Goal: Task Accomplishment & Management: Use online tool/utility

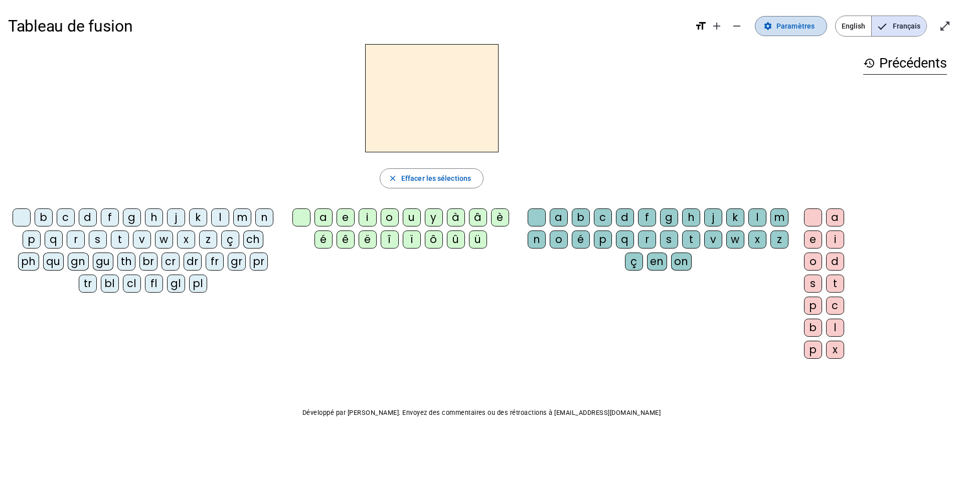
click at [805, 29] on span "Paramètres" at bounding box center [795, 26] width 38 height 12
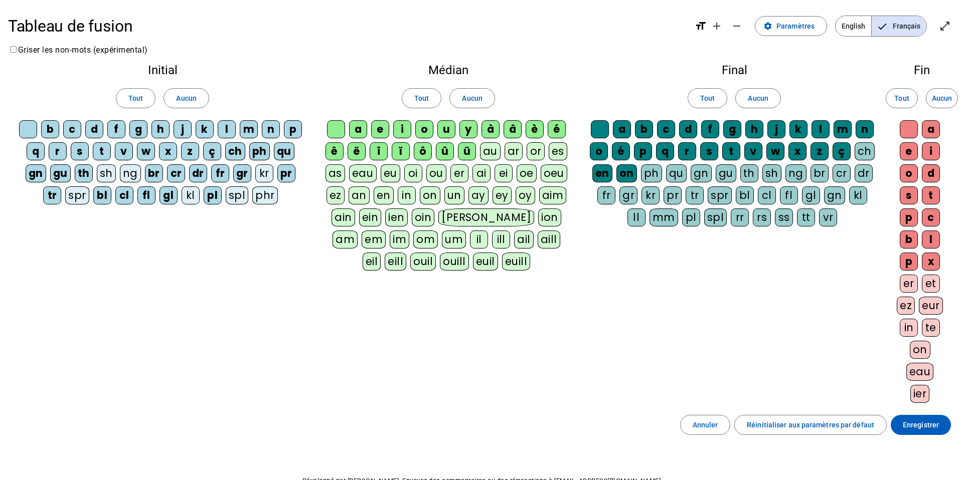
click at [355, 174] on div "eau" at bounding box center [363, 173] width 28 height 18
click at [363, 193] on div "an" at bounding box center [358, 196] width 21 height 18
click at [385, 174] on div "eu" at bounding box center [391, 173] width 20 height 18
click at [383, 187] on div "en" at bounding box center [383, 196] width 20 height 18
click at [408, 190] on div "in" at bounding box center [406, 196] width 18 height 18
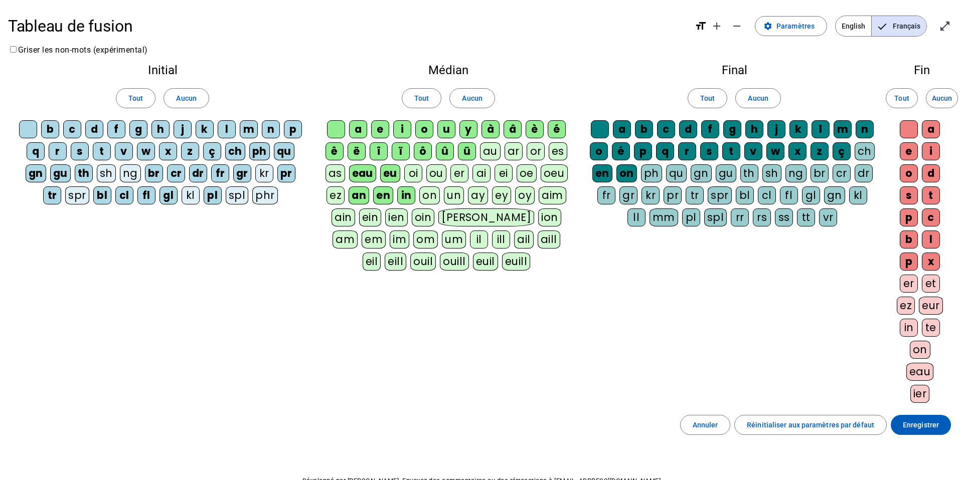
drag, startPoint x: 412, startPoint y: 171, endPoint x: 417, endPoint y: 168, distance: 6.1
click at [412, 171] on div "oi" at bounding box center [413, 173] width 18 height 18
drag, startPoint x: 430, startPoint y: 168, endPoint x: 430, endPoint y: 162, distance: 6.0
click at [430, 167] on div "ou" at bounding box center [436, 173] width 20 height 18
drag, startPoint x: 434, startPoint y: 203, endPoint x: 454, endPoint y: 187, distance: 25.6
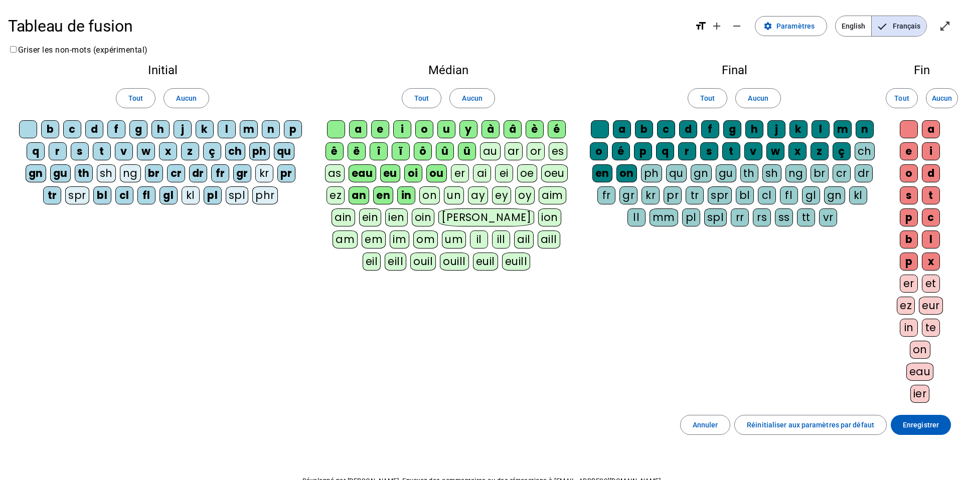
click at [434, 200] on div "on" at bounding box center [429, 196] width 21 height 18
drag, startPoint x: 455, startPoint y: 194, endPoint x: 455, endPoint y: 188, distance: 6.5
click at [455, 194] on div "un" at bounding box center [454, 196] width 20 height 18
click at [456, 175] on div "er" at bounding box center [460, 173] width 18 height 18
click at [473, 171] on div "ai" at bounding box center [482, 173] width 18 height 18
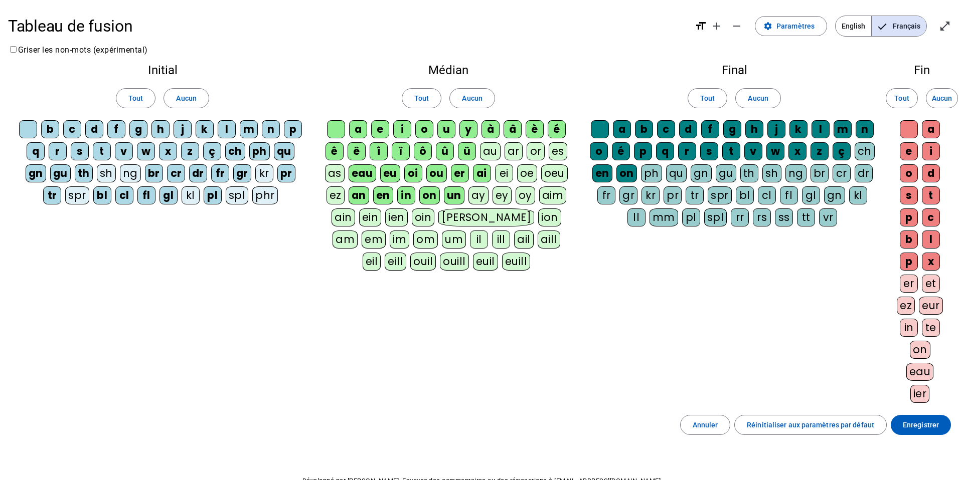
click at [489, 156] on div "au" at bounding box center [490, 151] width 21 height 18
drag, startPoint x: 497, startPoint y: 174, endPoint x: 497, endPoint y: 168, distance: 5.5
click at [497, 172] on div "ei" at bounding box center [504, 173] width 18 height 18
click at [442, 243] on div "um" at bounding box center [454, 240] width 24 height 18
click at [413, 243] on letter-bubble "om" at bounding box center [427, 242] width 29 height 22
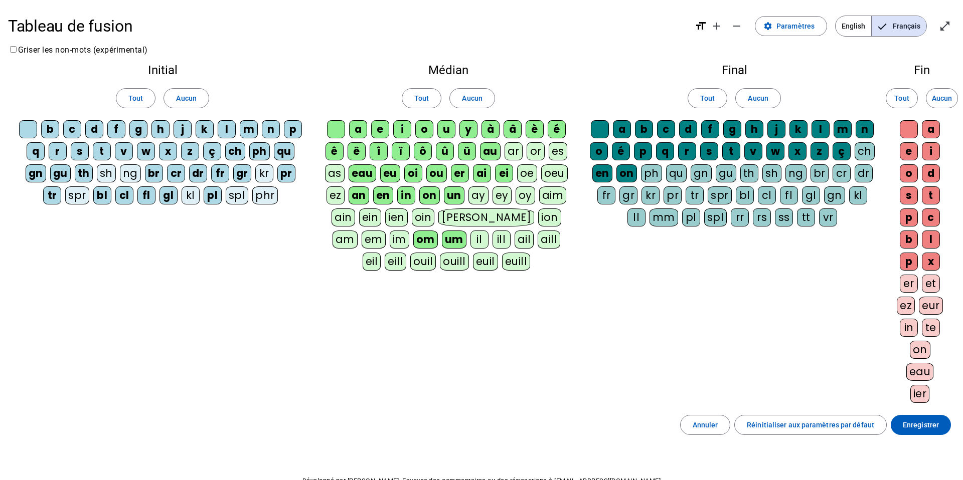
click at [336, 206] on letter-bubble "ez" at bounding box center [337, 198] width 22 height 22
click at [340, 215] on div "ain" at bounding box center [343, 218] width 24 height 18
click at [359, 215] on div "ein" at bounding box center [370, 218] width 23 height 18
click at [386, 215] on div "ien" at bounding box center [397, 218] width 23 height 18
drag, startPoint x: 423, startPoint y: 242, endPoint x: 423, endPoint y: 235, distance: 7.0
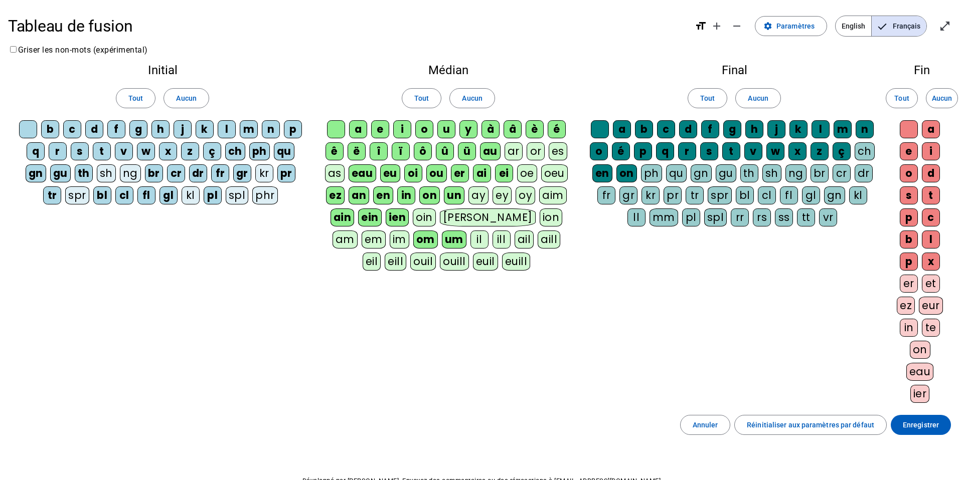
click at [492, 242] on div "ill" at bounding box center [501, 240] width 18 height 18
click at [381, 253] on div "eil" at bounding box center [371, 262] width 19 height 18
click at [502, 259] on div "euill" at bounding box center [516, 262] width 28 height 18
click at [472, 264] on div "euil" at bounding box center [484, 262] width 25 height 18
click at [439, 263] on div "ouill" at bounding box center [453, 262] width 29 height 18
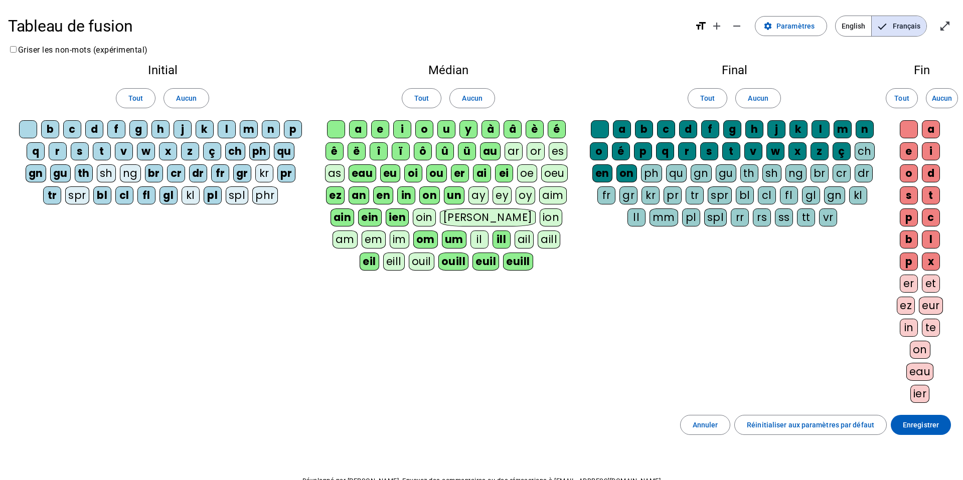
click at [357, 231] on div "am" at bounding box center [344, 240] width 25 height 18
click at [385, 231] on div "em" at bounding box center [373, 240] width 24 height 18
click at [409, 231] on div "im" at bounding box center [399, 240] width 20 height 18
click at [405, 253] on div "eill" at bounding box center [394, 262] width 22 height 18
click at [557, 200] on div "aim" at bounding box center [553, 196] width 28 height 18
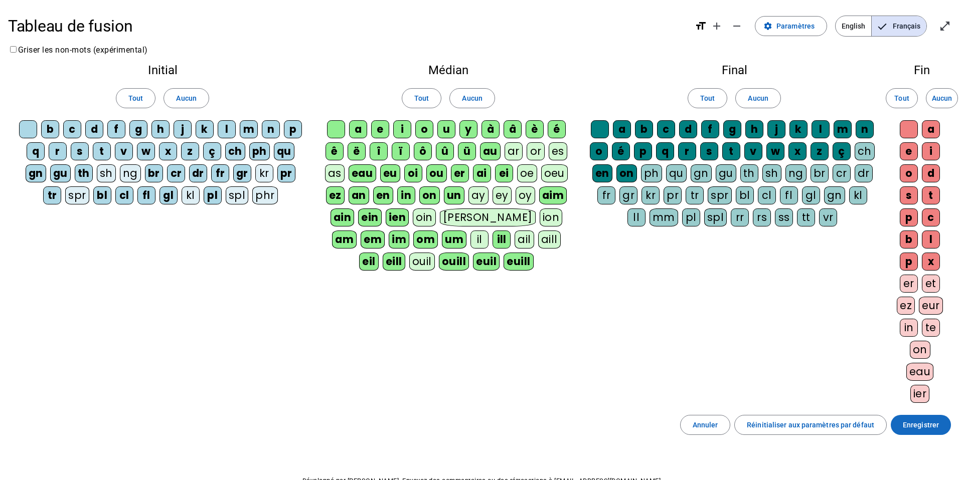
click at [907, 431] on span "Enregistrer" at bounding box center [920, 425] width 36 height 12
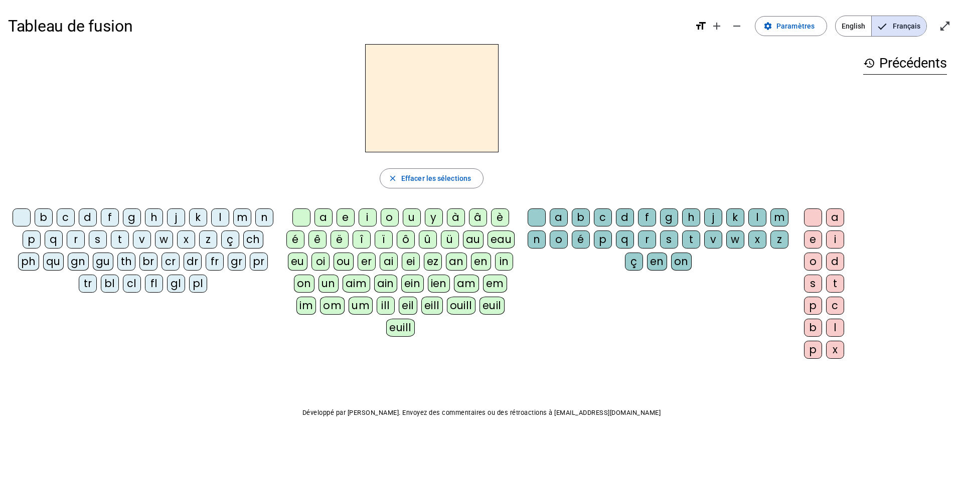
click at [146, 216] on div "h" at bounding box center [154, 218] width 18 height 18
click at [475, 243] on div "au" at bounding box center [473, 240] width 21 height 18
click at [686, 244] on div "t" at bounding box center [691, 240] width 18 height 18
click at [98, 244] on div "s" at bounding box center [98, 240] width 18 height 18
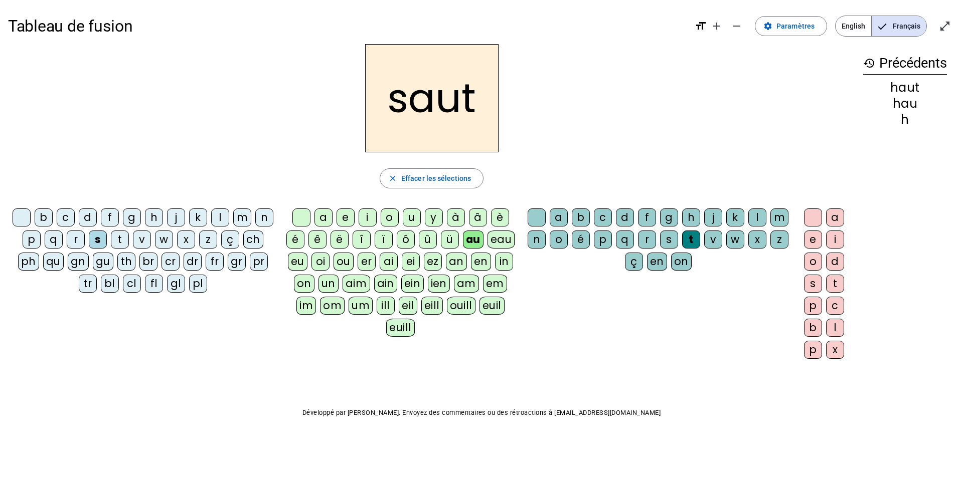
click at [110, 220] on div "f" at bounding box center [110, 218] width 18 height 18
click at [810, 241] on div "e" at bounding box center [813, 240] width 18 height 18
click at [96, 241] on div "s" at bounding box center [98, 240] width 18 height 18
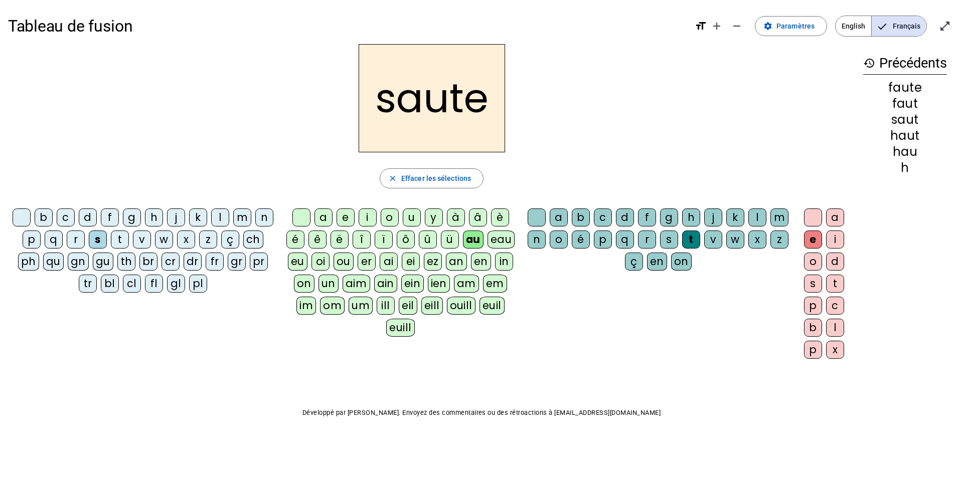
click at [149, 222] on div "h" at bounding box center [154, 218] width 18 height 18
click at [111, 220] on div "f" at bounding box center [110, 218] width 18 height 18
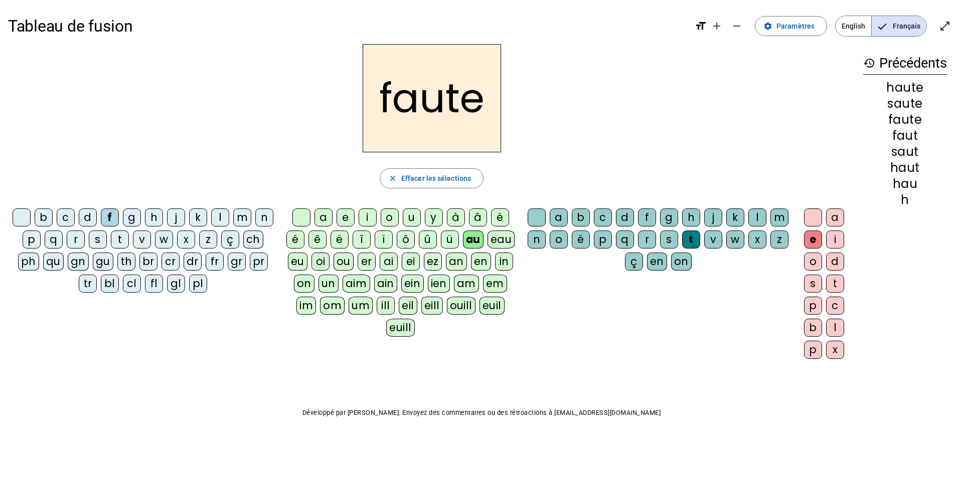
click at [534, 246] on div "n" at bounding box center [536, 240] width 18 height 18
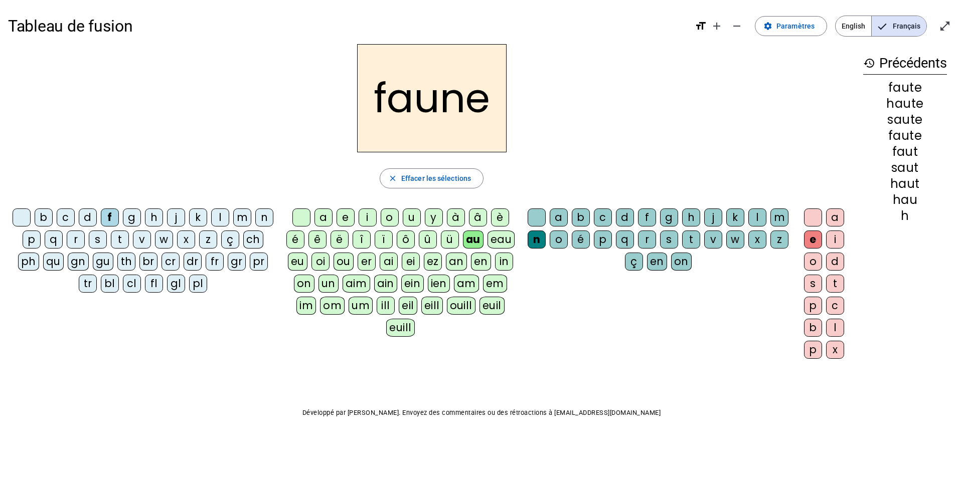
click at [366, 216] on div "i" at bounding box center [367, 218] width 18 height 18
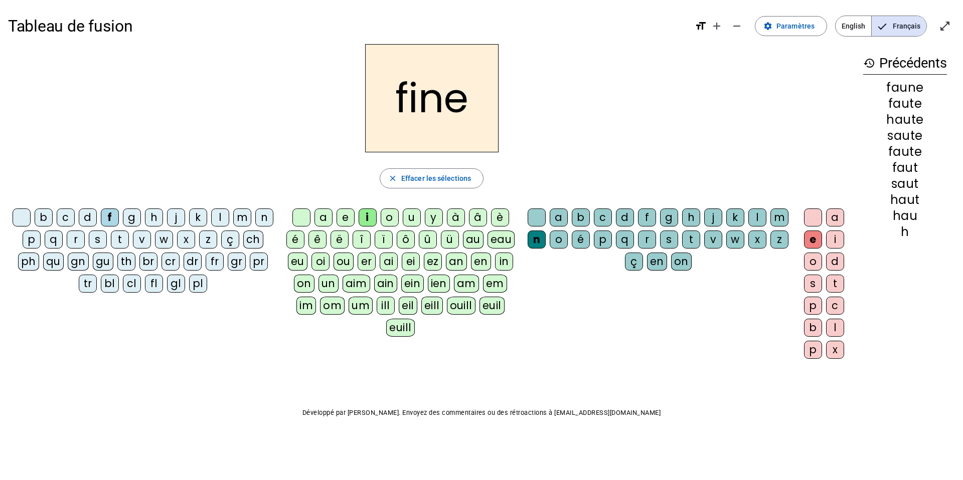
click at [757, 215] on div "l" at bounding box center [757, 218] width 18 height 18
click at [41, 220] on div "b" at bounding box center [44, 218] width 18 height 18
click at [668, 236] on div "s" at bounding box center [669, 240] width 18 height 18
